Goal: Navigation & Orientation: Find specific page/section

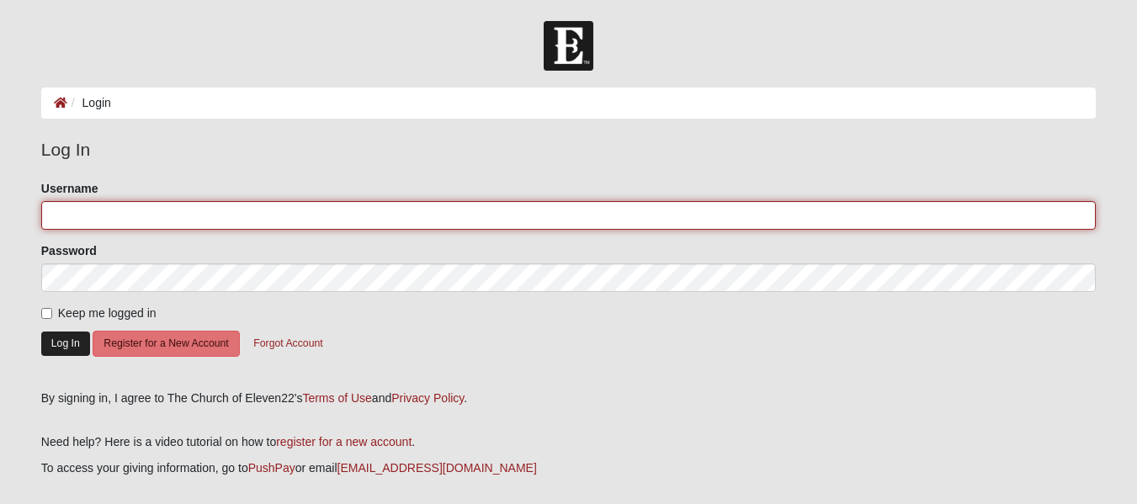
type input "akruseil"
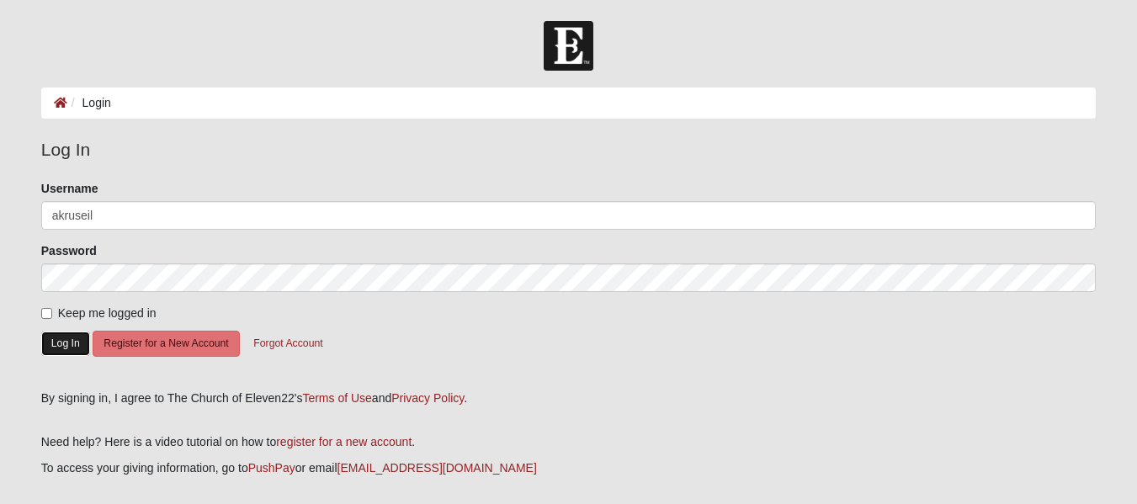
click at [68, 337] on button "Log In" at bounding box center [65, 344] width 49 height 24
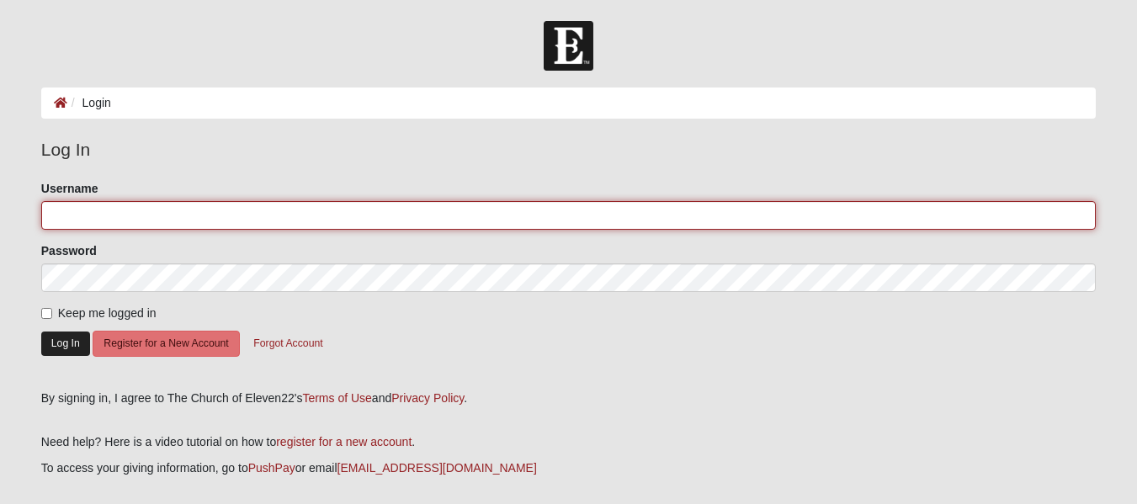
type input "akruseil"
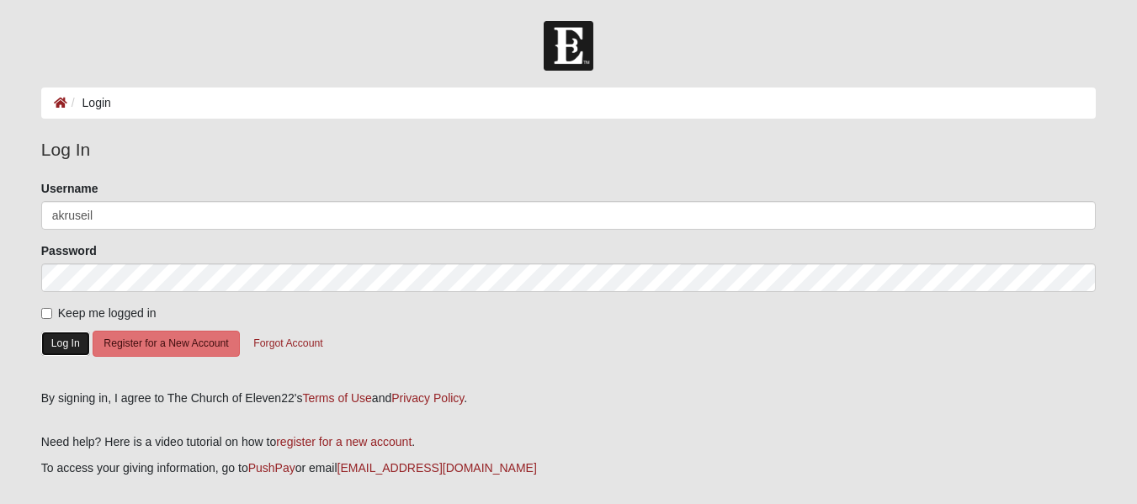
click at [66, 345] on button "Log In" at bounding box center [65, 344] width 49 height 24
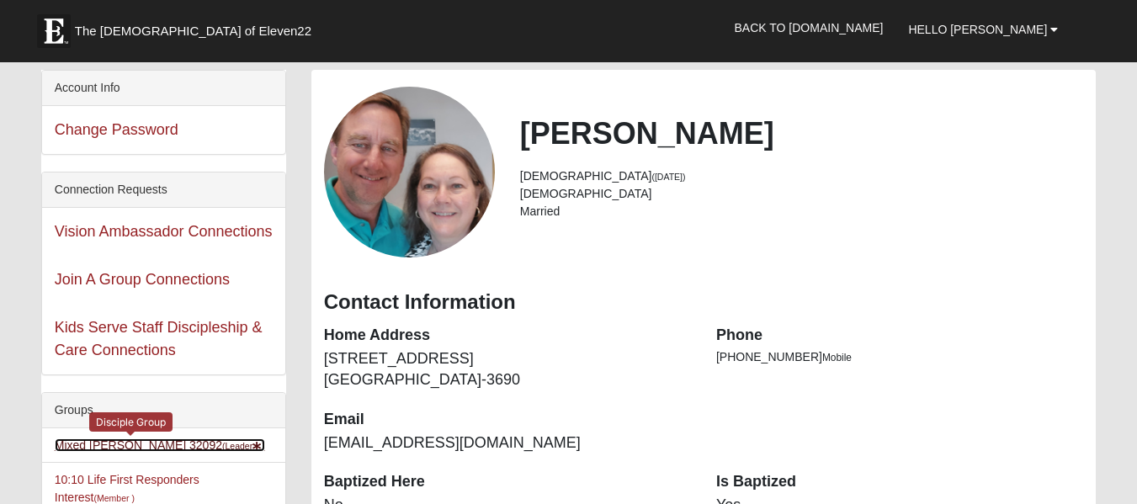
click at [128, 446] on link "Mixed Kruse 32092 (Leader )" at bounding box center [160, 444] width 210 height 13
